Goal: Information Seeking & Learning: Learn about a topic

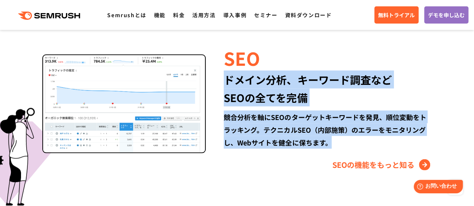
drag, startPoint x: 223, startPoint y: 78, endPoint x: 331, endPoint y: 154, distance: 132.2
click at [331, 154] on div "SEO ドメイン分析、キーワード調査など SEOの全てを完備 競合分析を軸にSEOのターゲットキーワードを発見、順位変動をトラッキング。テクニカルSEO（内部…" at bounding box center [319, 108] width 226 height 126
click at [251, 159] on div "SEOの機能をもっと知る" at bounding box center [328, 165] width 208 height 12
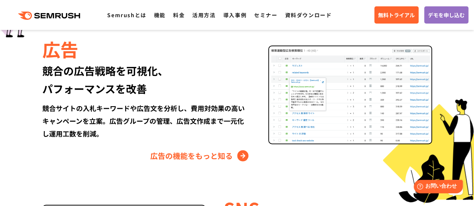
scroll to position [856, 0]
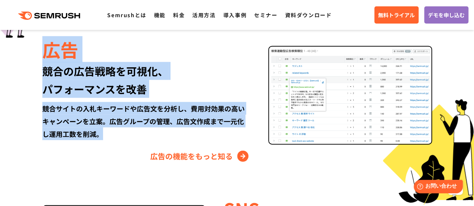
drag, startPoint x: 108, startPoint y: 134, endPoint x: 19, endPoint y: 51, distance: 122.2
click at [19, 51] on div "Semrushでできること SEO、広告、SNSなどデジタルマーケティングのあらゆる領域を網羅。 競合サイトの調査・分析、順位変動のトラッキングなどを一元化し…" at bounding box center [237, 84] width 446 height 669
click at [27, 53] on div "広告 競合の広告戦略を可視化、 パフォーマンスを改善 競合サイトの入札キーワードや広告文を分析し、費用対効果の高いキャンペーンを立案。広告グループの管理、広告…" at bounding box center [237, 100] width 431 height 126
drag, startPoint x: 33, startPoint y: 54, endPoint x: 112, endPoint y: 141, distance: 118.0
click at [112, 141] on div "広告 競合の広告戦略を可視化、 パフォーマンスを改善 競合サイトの入札キーワードや広告文を分析し、費用対効果の高いキャンペーンを立案。広告グループの管理、広告…" at bounding box center [237, 100] width 431 height 126
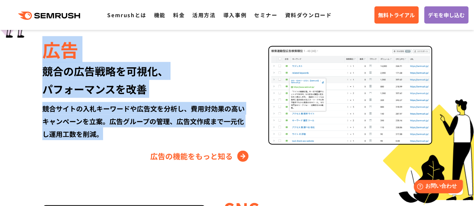
click at [106, 141] on div "広告 競合の広告戦略を可視化、 パフォーマンスを改善 競合サイトの入札キーワードや広告文を分析し、費用対効果の高いキャンペーンを立案。広告グループの管理、広告…" at bounding box center [155, 100] width 226 height 126
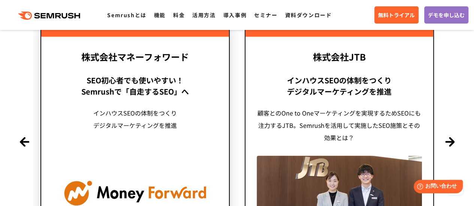
scroll to position [1819, 0]
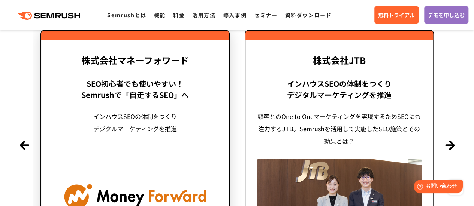
click at [146, 98] on div "SEO初心者でも使いやすい！ Semrushで「自走するSEO」へ" at bounding box center [134, 89] width 165 height 22
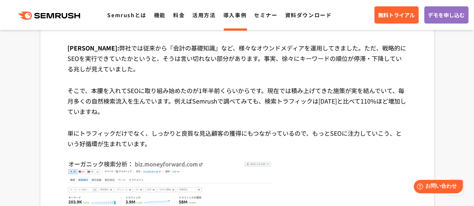
scroll to position [817, 0]
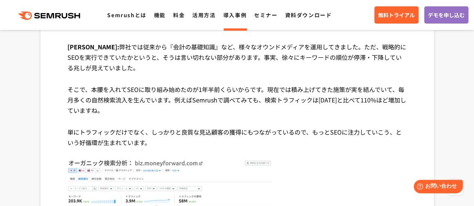
click at [91, 95] on p "そこで、本腰を入れてSEOに取り組み始めたのが1年半前くらいからです。現在では積み上げてきた施策が実を結んでいて、毎月多くの自然検索流入を生んでいます。例えば…" at bounding box center [236, 105] width 339 height 43
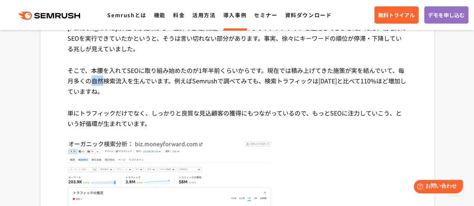
scroll to position [838, 0]
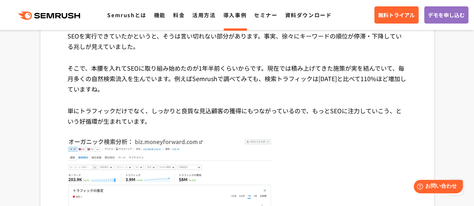
click at [99, 96] on p "そこで、本腰を入れてSEOに取り組み始めたのが1年半前くらいからです。現在では積み上げてきた施策が実を結んでいて、毎月多くの自然検索流入を生んでいます。例えば…" at bounding box center [236, 84] width 339 height 43
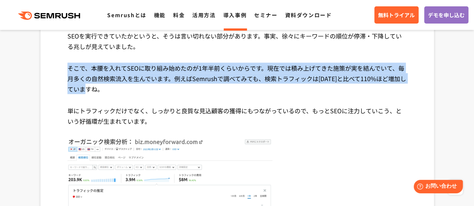
drag, startPoint x: 118, startPoint y: 90, endPoint x: 60, endPoint y: 69, distance: 62.7
click at [102, 83] on p "そこで、本腰を入れてSEOに取り組み始めたのが1年半前くらいからです。現在では積み上げてきた施策が実を結んでいて、毎月多くの自然検索流入を生んでいます。例えば…" at bounding box center [236, 84] width 339 height 43
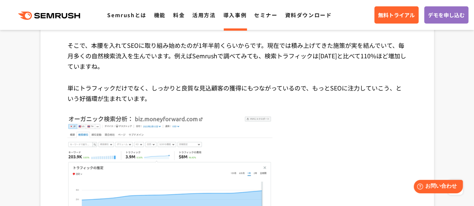
scroll to position [862, 0]
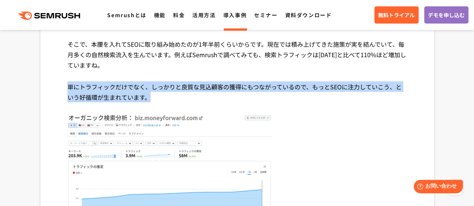
drag, startPoint x: 162, startPoint y: 99, endPoint x: 63, endPoint y: 83, distance: 100.5
click at [142, 85] on p "単にトラフィックだけでなく、しっかりと良質な見込顧客の獲得にもつながっているので、もっとSEOに注力していこう、という好循環が生まれています。" at bounding box center [236, 98] width 339 height 32
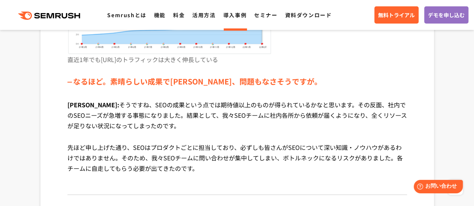
scroll to position [1026, 0]
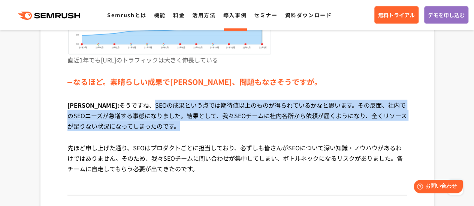
drag, startPoint x: 125, startPoint y: 108, endPoint x: 179, endPoint y: 126, distance: 57.5
click at [179, 126] on p "清水氏: そうですね、SEOの成果という点では期待値以上のものが得られているかなと思います。その反面、社内でのSEOニーズが急増する事態になりました。結果とし…" at bounding box center [236, 121] width 339 height 43
click at [188, 131] on p "清水氏: そうですね、SEOの成果という点では期待値以上のものが得られているかなと思います。その反面、社内でのSEOニーズが急増する事態になりました。結果とし…" at bounding box center [236, 121] width 339 height 43
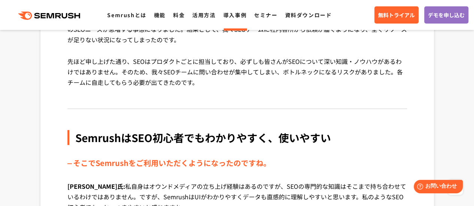
scroll to position [1194, 0]
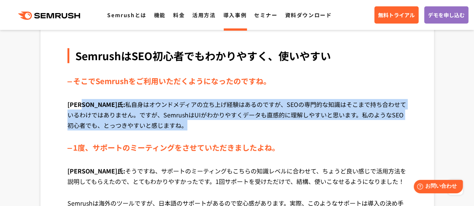
drag, startPoint x: 148, startPoint y: 134, endPoint x: 88, endPoint y: 108, distance: 65.8
click at [88, 108] on p "稲葉氏: 私自身はオウンドメディアの立ち上げ経験はあるのですが、SEOの専門的な知識はそこまで持ち合わせているわけではありません。ですが、SemrushはUI…" at bounding box center [236, 120] width 339 height 43
click at [89, 108] on p "稲葉氏: 私自身はオウンドメディアの立ち上げ経験はあるのですが、SEOの専門的な知識はそこまで持ち合わせているわけではありません。ですが、SemrushはUI…" at bounding box center [236, 120] width 339 height 43
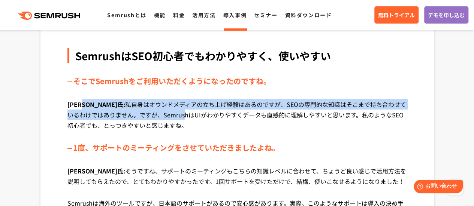
drag, startPoint x: 87, startPoint y: 107, endPoint x: 149, endPoint y: 117, distance: 62.7
click at [149, 117] on p "稲葉氏: 私自身はオウンドメディアの立ち上げ経験はあるのですが、SEOの専門的な知識はそこまで持ち合わせているわけではありません。ですが、SemrushはUI…" at bounding box center [236, 120] width 339 height 43
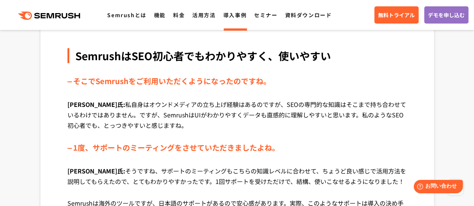
click at [183, 126] on p "稲葉氏: 私自身はオウンドメディアの立ち上げ経験はあるのですが、SEOの専門的な知識はそこまで持ち合わせているわけではありません。ですが、SemrushはUI…" at bounding box center [236, 120] width 339 height 43
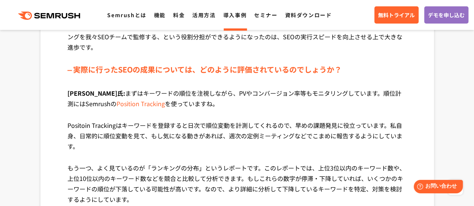
scroll to position [2057, 0]
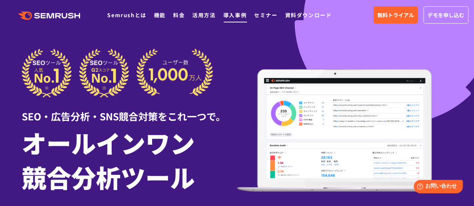
click at [236, 11] on link "導入事例" at bounding box center [234, 14] width 23 height 7
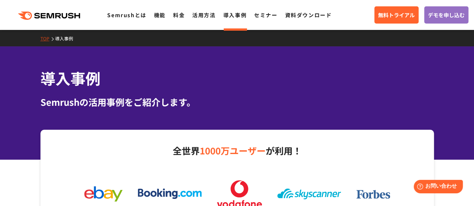
click at [241, 70] on h1 "導入事例" at bounding box center [236, 78] width 393 height 22
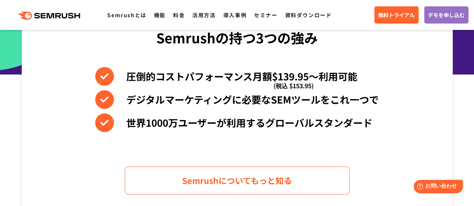
scroll to position [342, 0]
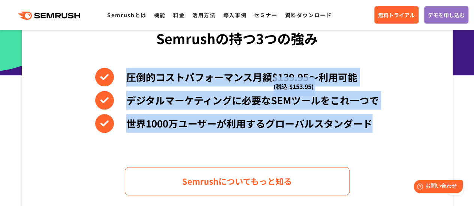
drag, startPoint x: 372, startPoint y: 117, endPoint x: 116, endPoint y: 73, distance: 259.9
click at [116, 73] on div "圧倒的コストパフォーマンス月額$139.95〜利用可能 (税込 $153.95) デジタルマーケティングに必要なSEMツールをこれ一つで 世界[DATE]万ユ…" at bounding box center [237, 100] width 284 height 65
click at [118, 74] on li "圧倒的コストパフォーマンス月額$139.95〜利用可能 (税込 $153.95)" at bounding box center [237, 77] width 284 height 19
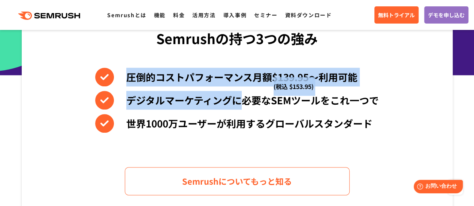
drag, startPoint x: 184, startPoint y: 86, endPoint x: 230, endPoint y: 99, distance: 48.7
click at [230, 99] on div "圧倒的コストパフォーマンス月額$139.95〜利用可能 (税込 $153.95) デジタルマーケティングに必要なSEMツールをこれ一つで 世界[DATE]万ユ…" at bounding box center [237, 100] width 284 height 65
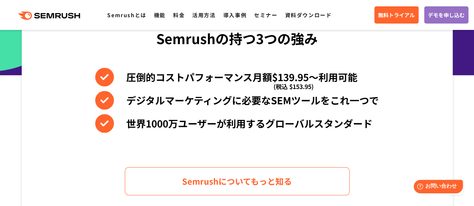
click at [238, 121] on li "世界1000万ユーザーが利用するグローバルスタンダード" at bounding box center [237, 123] width 284 height 19
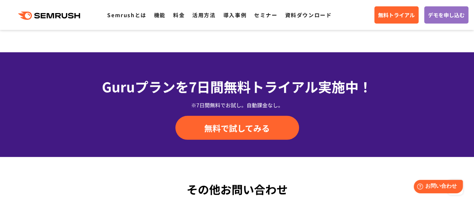
scroll to position [2489, 0]
